Goal: Information Seeking & Learning: Learn about a topic

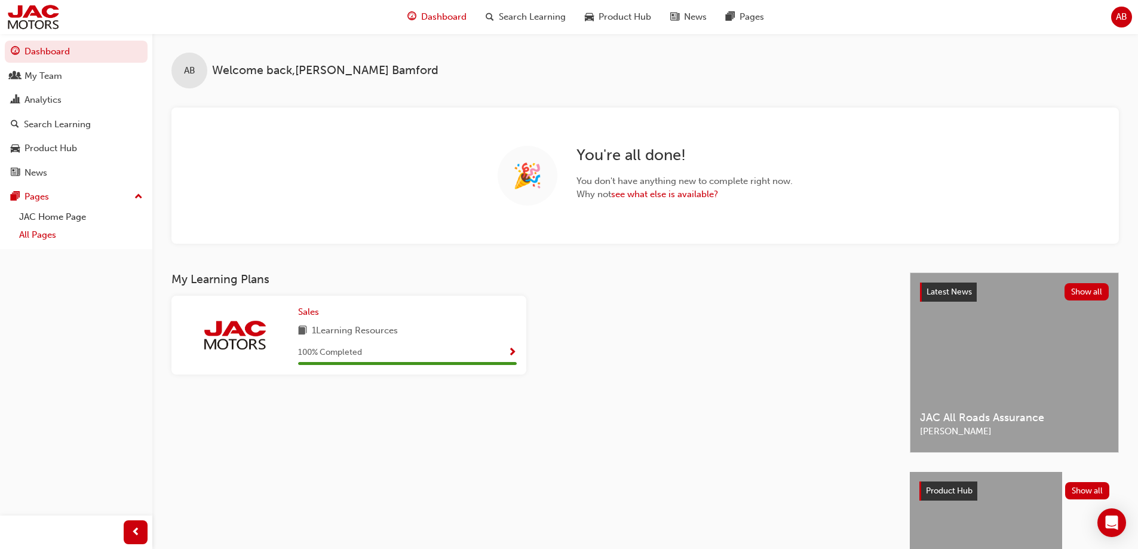
click at [40, 234] on link "All Pages" at bounding box center [80, 235] width 133 height 19
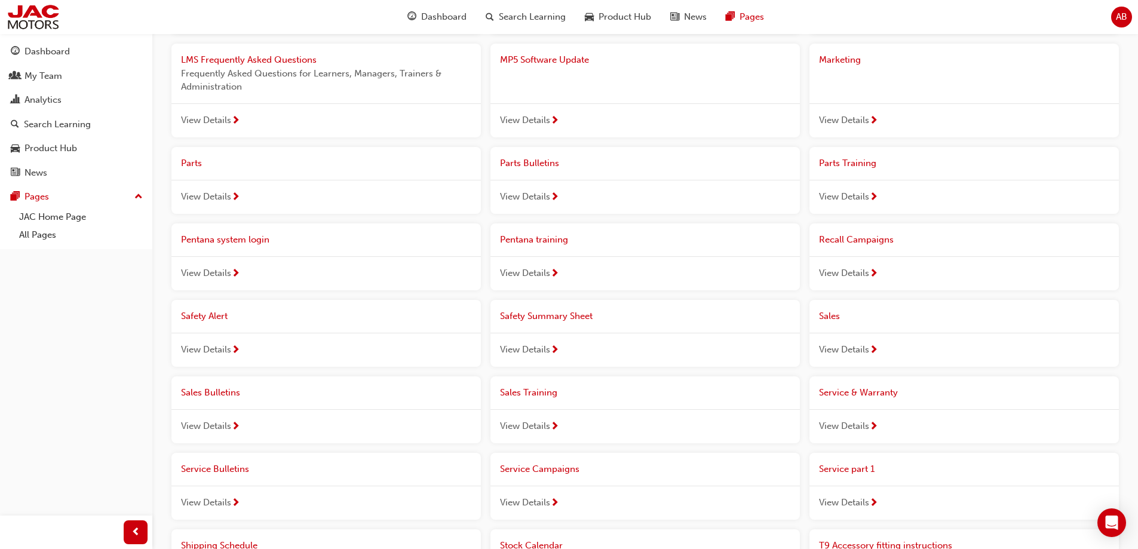
scroll to position [418, 0]
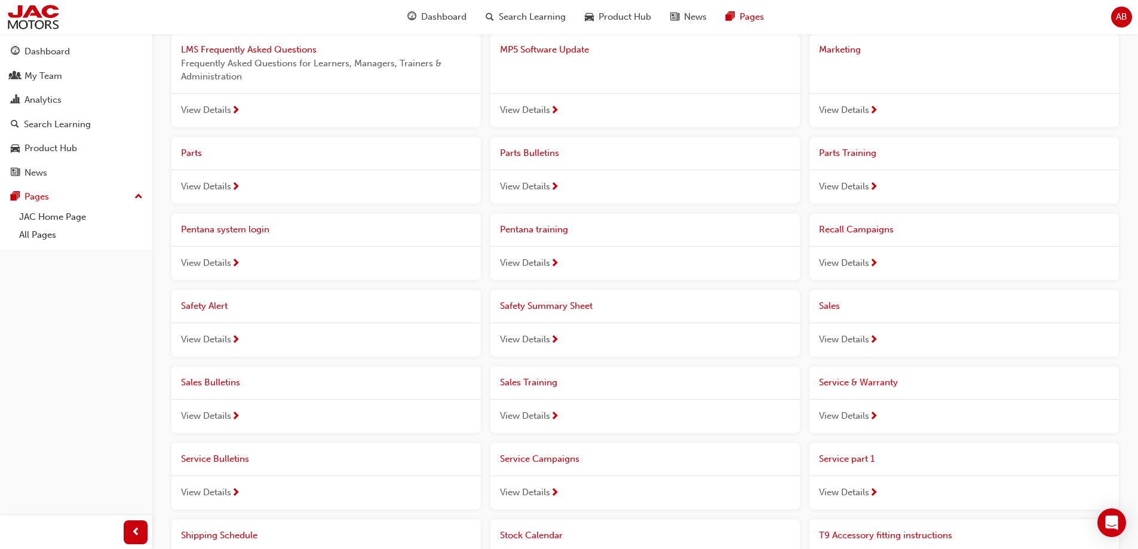
click at [851, 341] on span "View Details" at bounding box center [844, 340] width 50 height 14
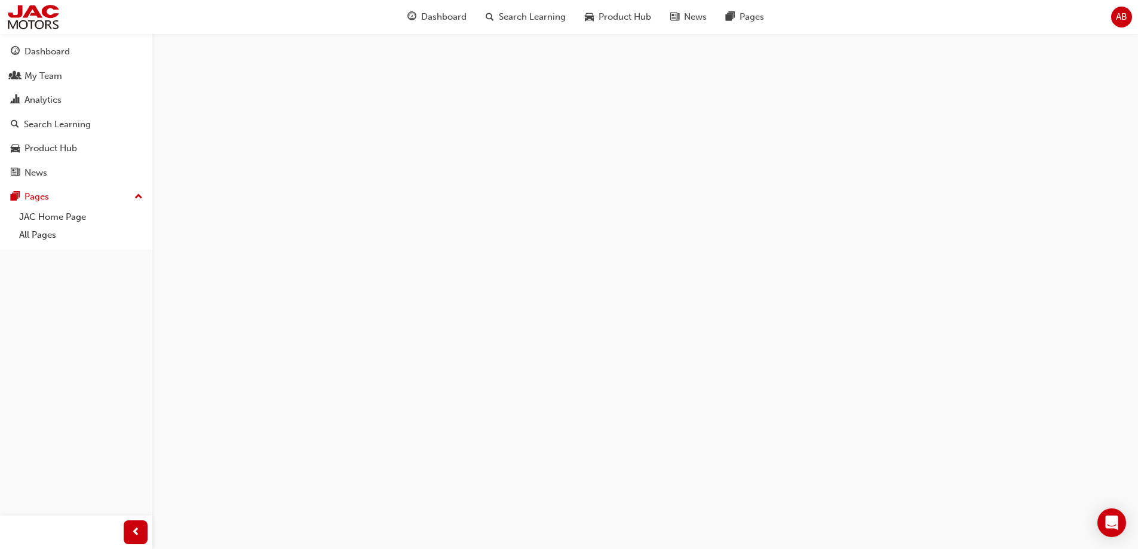
scroll to position [358, 0]
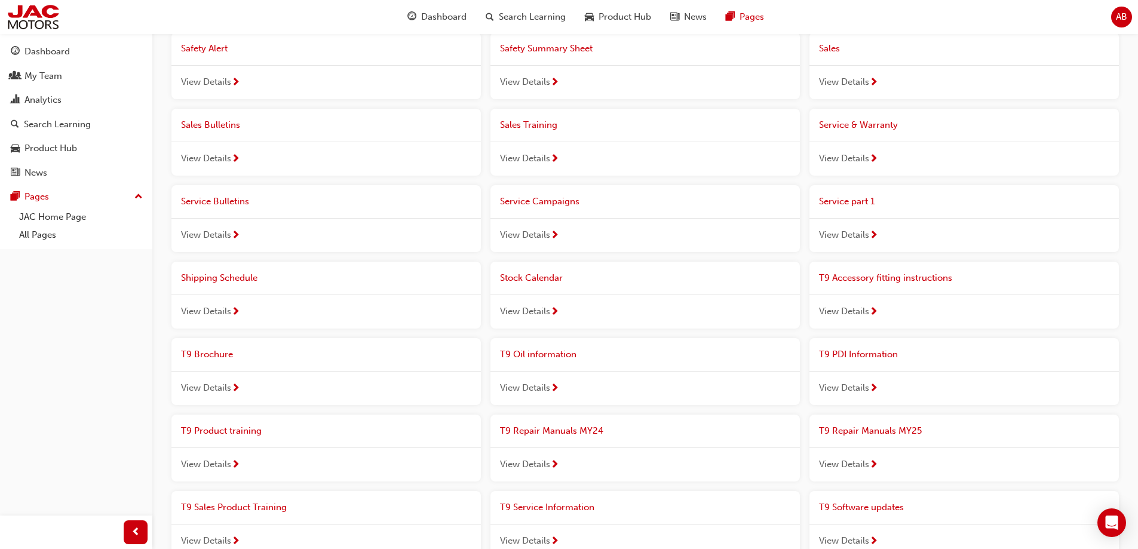
scroll to position [717, 0]
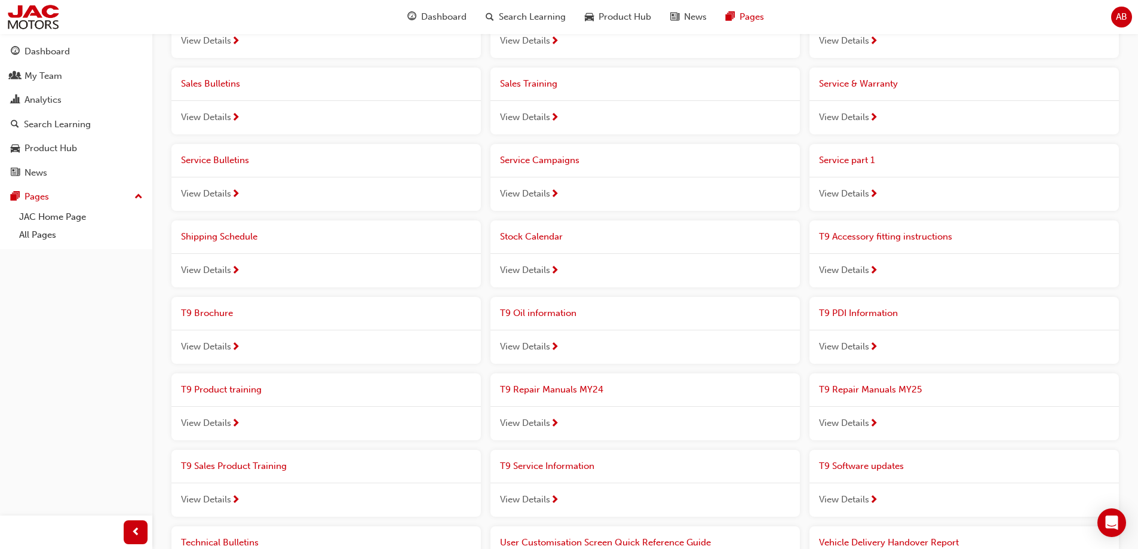
click at [202, 114] on span "View Details" at bounding box center [206, 118] width 50 height 14
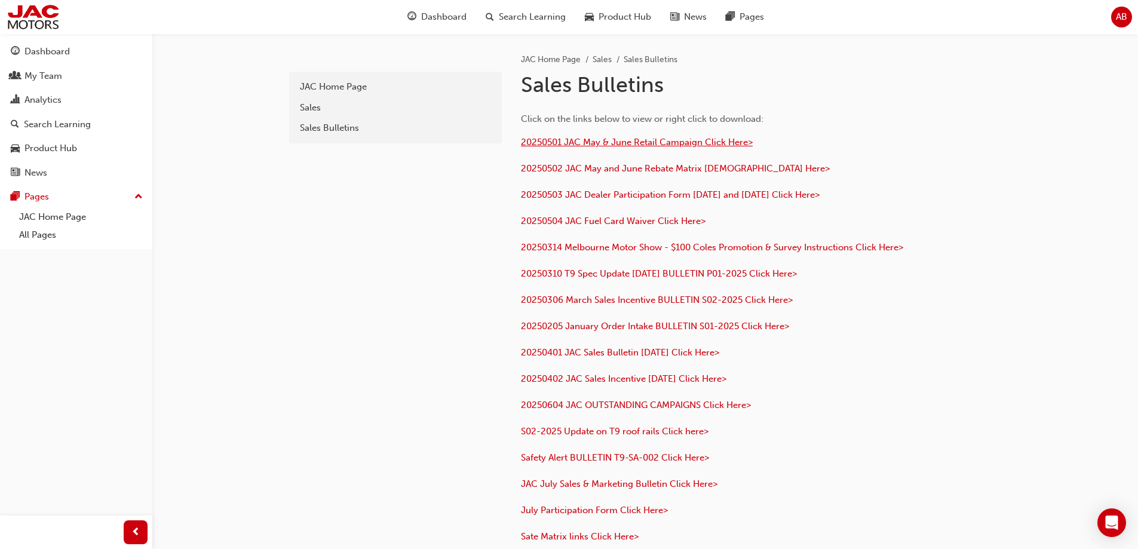
click at [685, 139] on span "20250501 JAC May & June Retail Campaign Click Here>" at bounding box center [637, 142] width 232 height 11
click at [614, 173] on span "20250502 JAC May and June Rebate Matrix Chick Here>" at bounding box center [675, 168] width 309 height 11
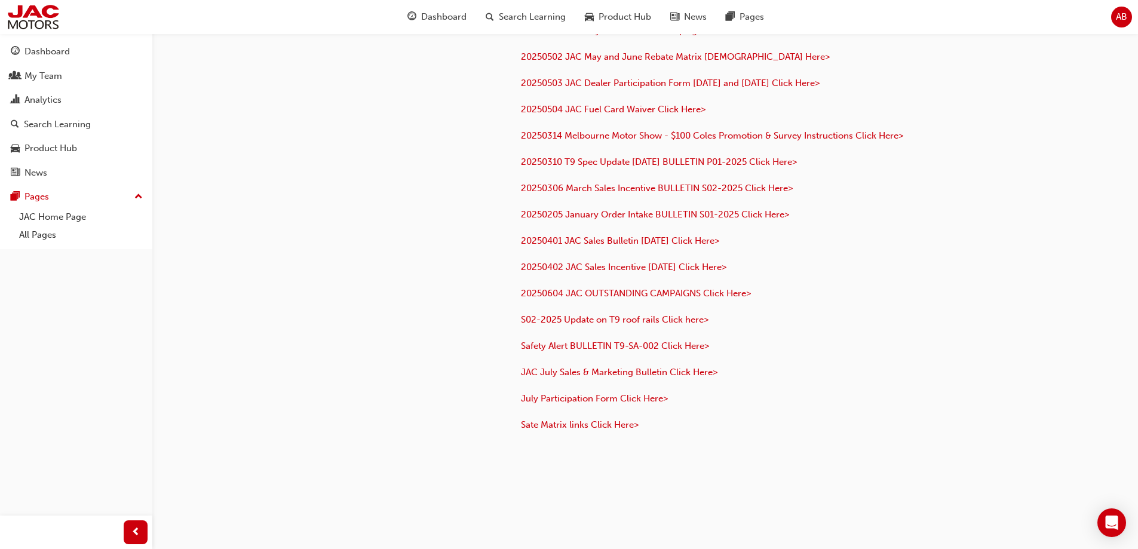
scroll to position [113, 0]
click at [592, 397] on span "July Participation Form Click Here>" at bounding box center [594, 397] width 147 height 11
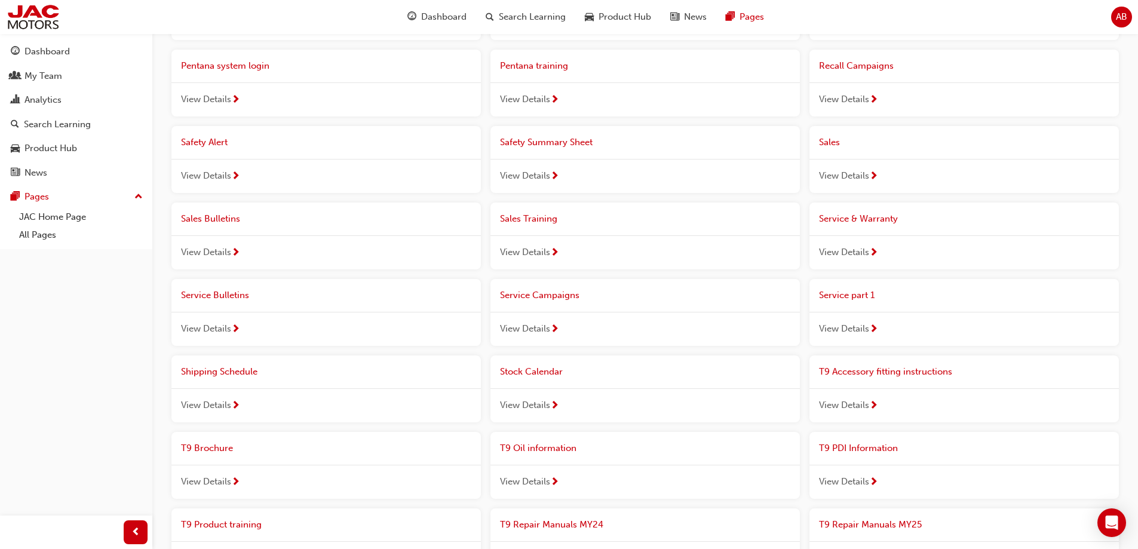
scroll to position [597, 0]
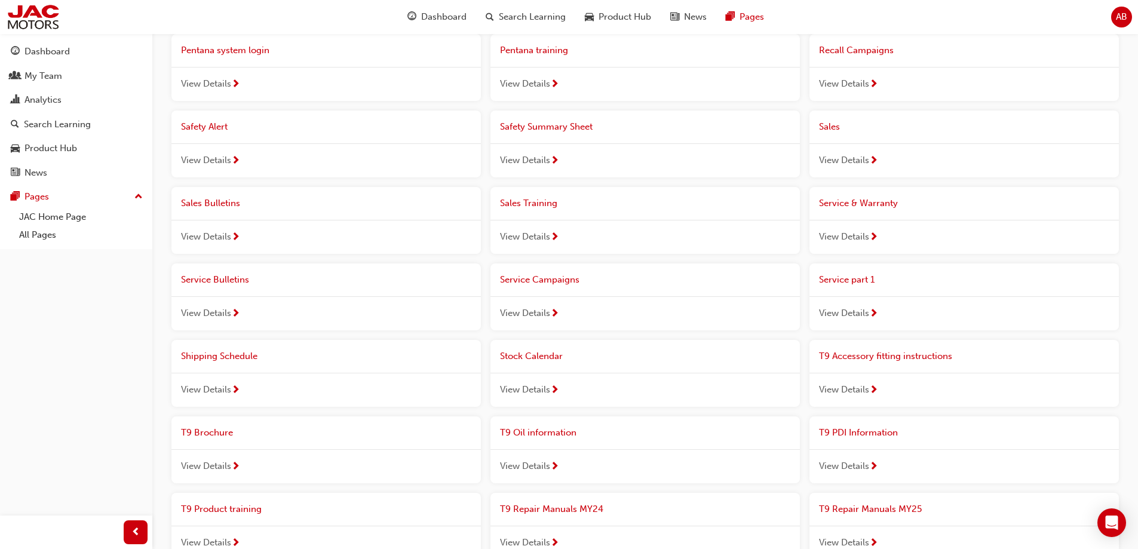
click at [217, 235] on span "View Details" at bounding box center [206, 237] width 50 height 14
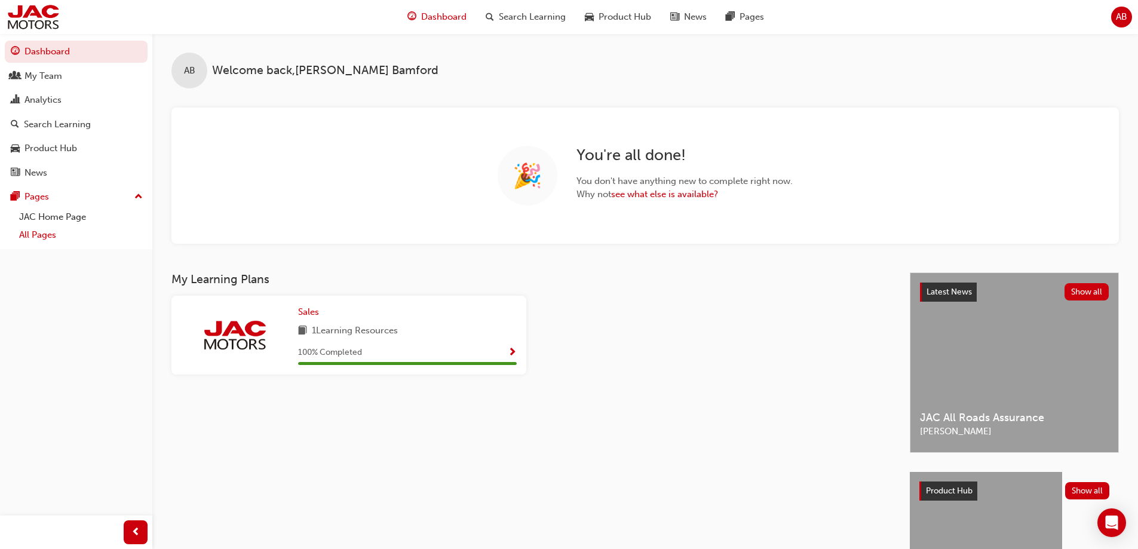
click at [51, 231] on link "All Pages" at bounding box center [80, 235] width 133 height 19
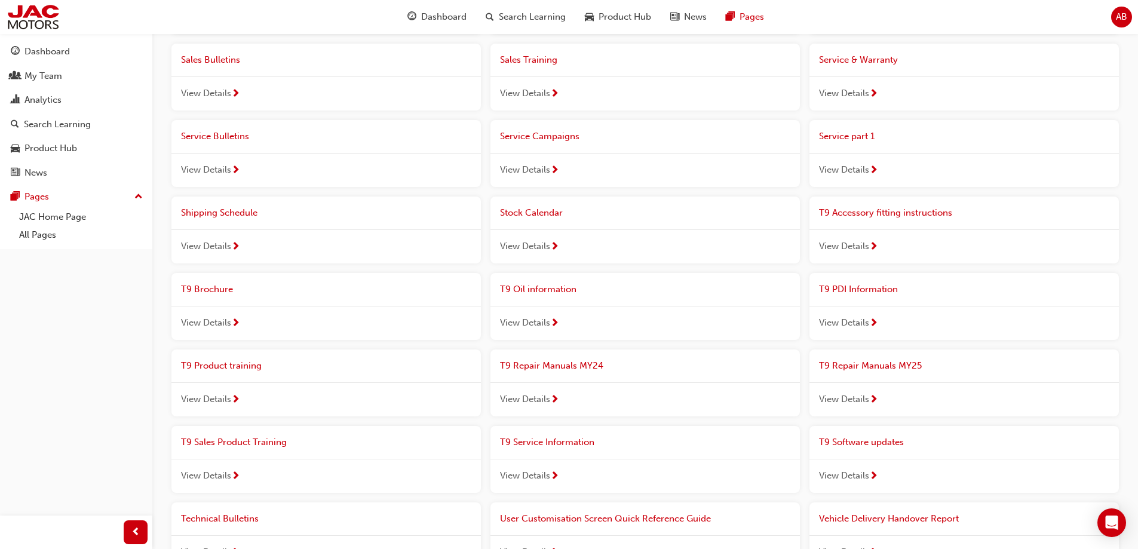
scroll to position [719, 0]
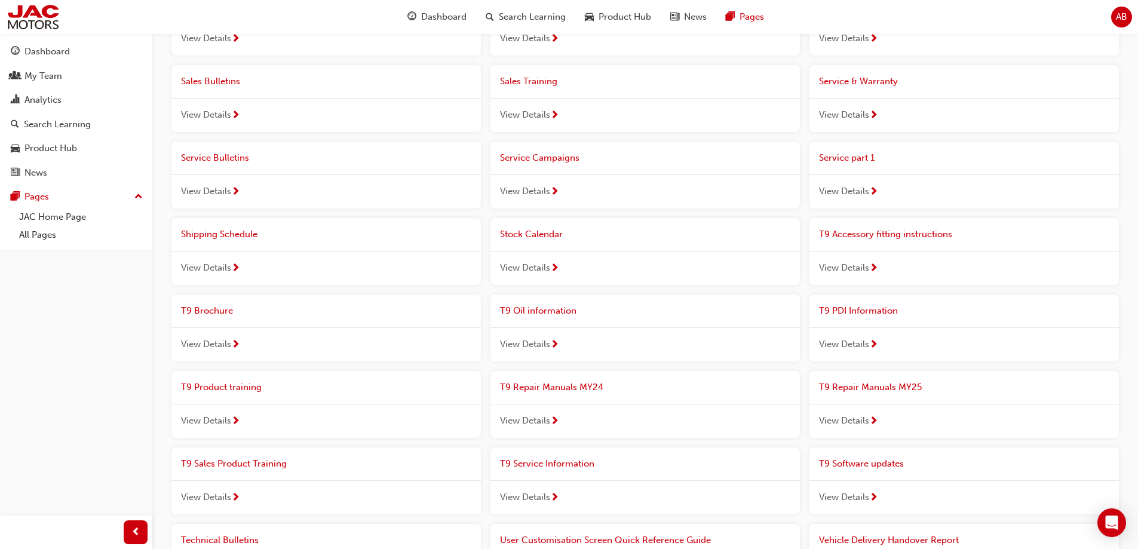
click at [213, 111] on span "View Details" at bounding box center [206, 115] width 50 height 14
